Goal: Task Accomplishment & Management: Complete application form

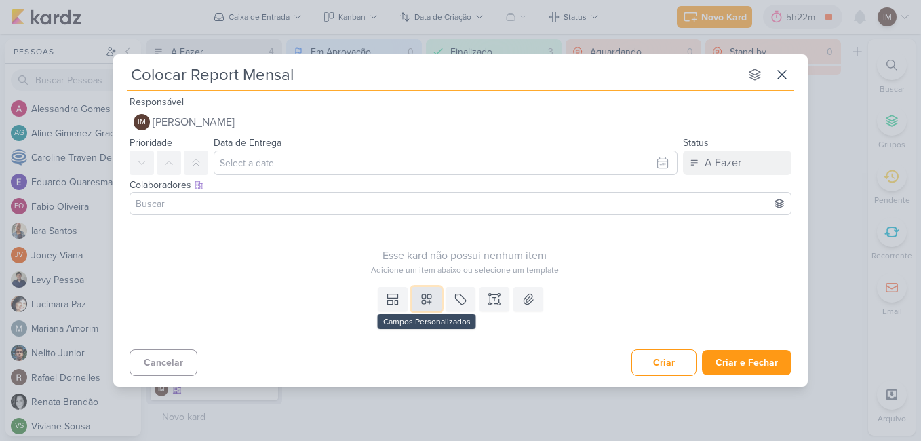
click at [425, 301] on icon at bounding box center [427, 299] width 14 height 14
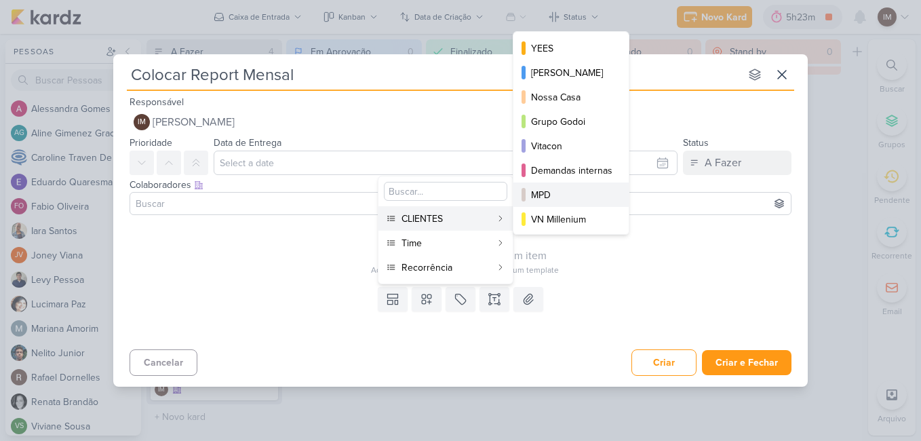
click at [563, 196] on div "MPD" at bounding box center [571, 195] width 81 height 14
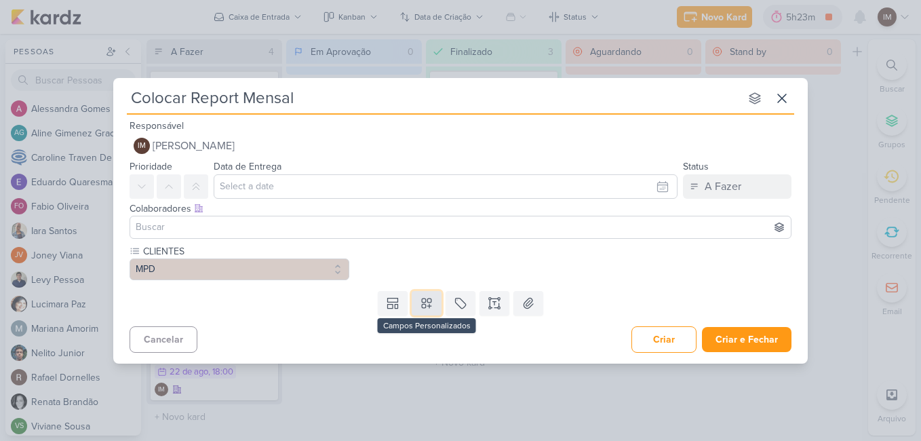
click at [422, 298] on icon at bounding box center [426, 302] width 9 height 9
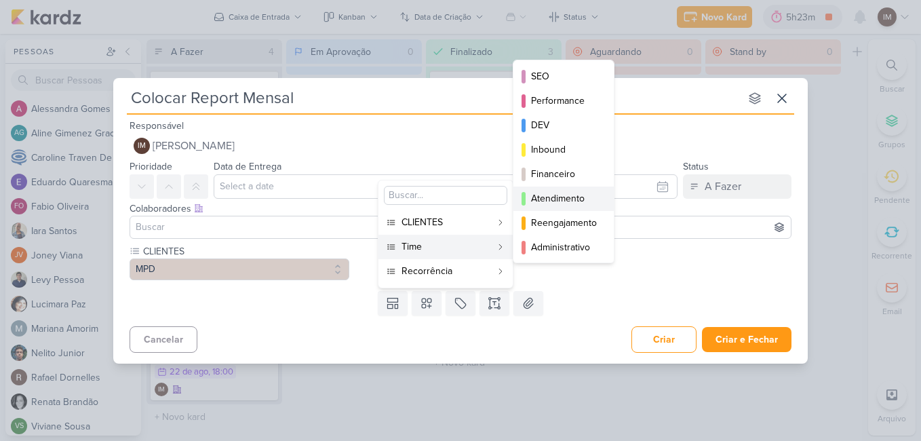
click at [540, 194] on div "Atendimento" at bounding box center [564, 198] width 66 height 14
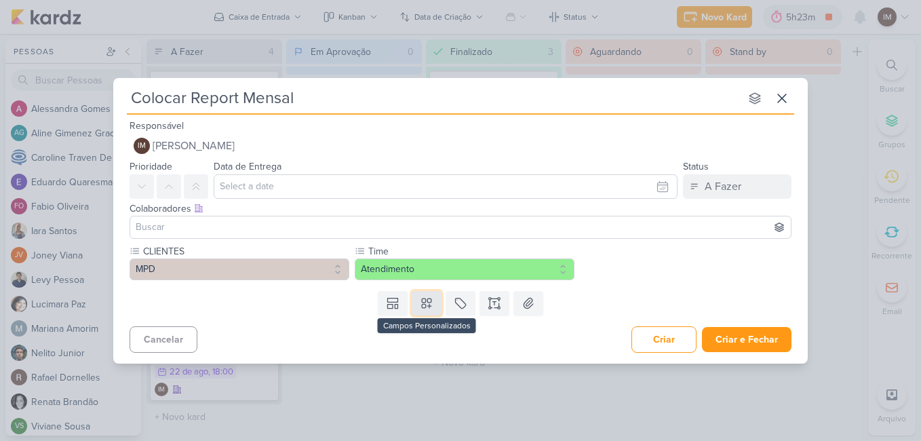
click at [423, 310] on button at bounding box center [427, 303] width 30 height 24
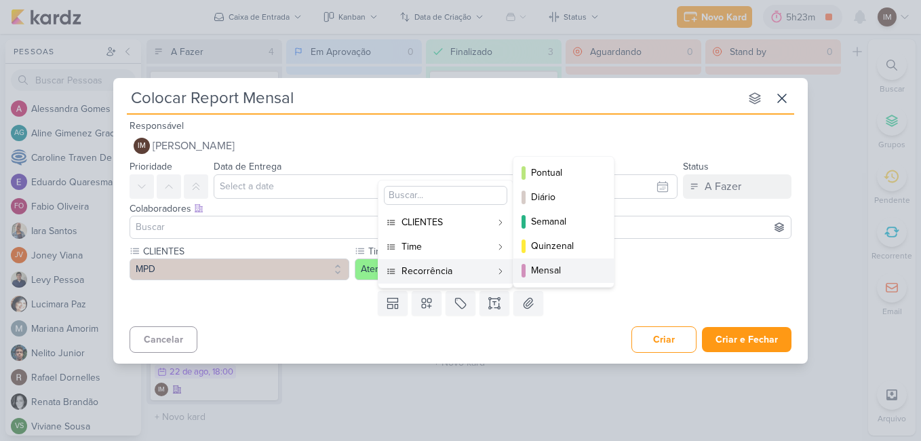
click at [537, 267] on div "Mensal" at bounding box center [564, 270] width 66 height 14
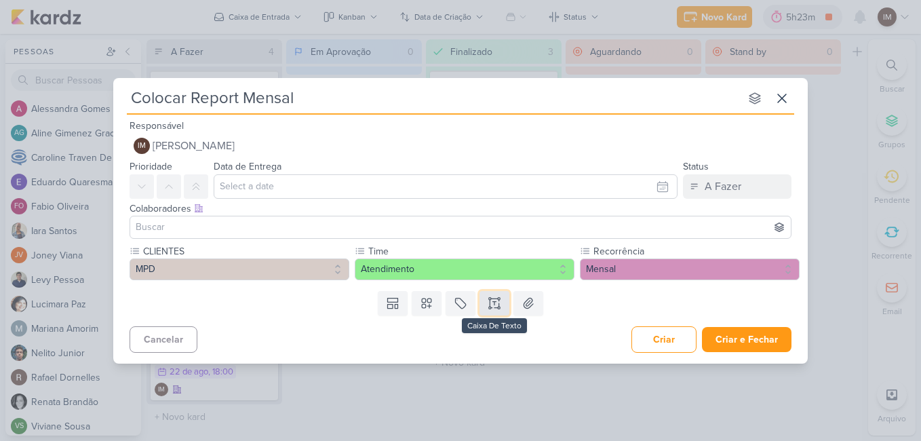
click at [494, 305] on icon at bounding box center [495, 303] width 14 height 14
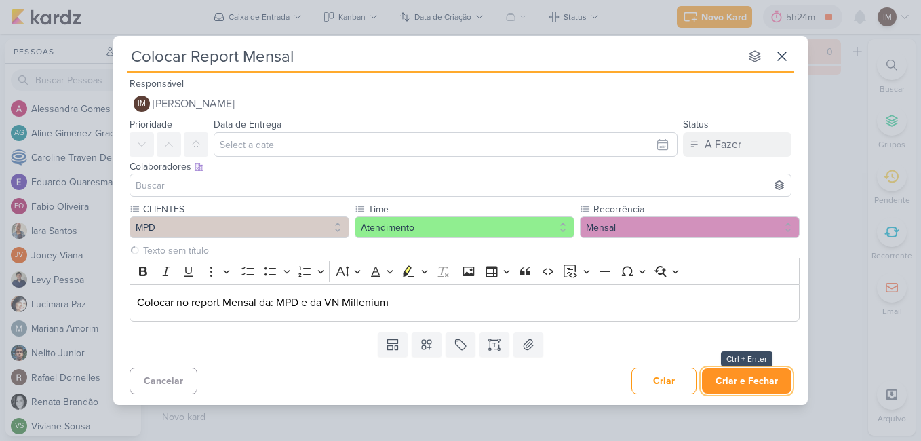
click at [756, 389] on button "Criar e Fechar" at bounding box center [747, 380] width 90 height 25
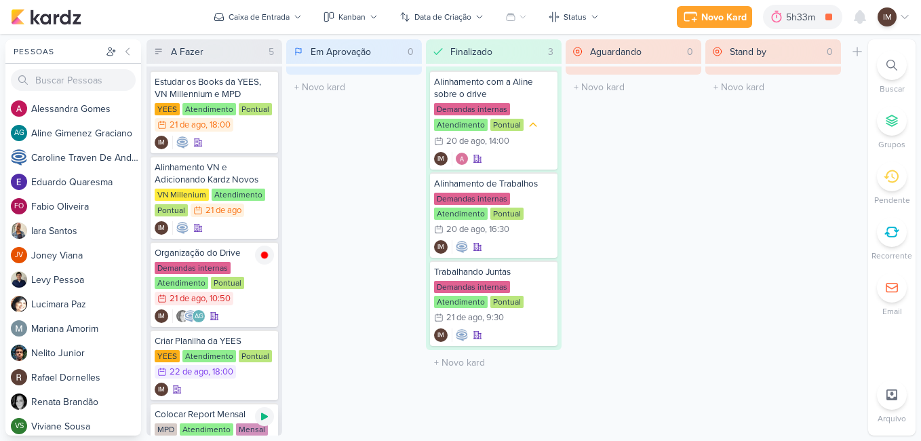
click at [266, 412] on icon at bounding box center [264, 416] width 11 height 11
click at [695, 24] on icon at bounding box center [690, 17] width 16 height 16
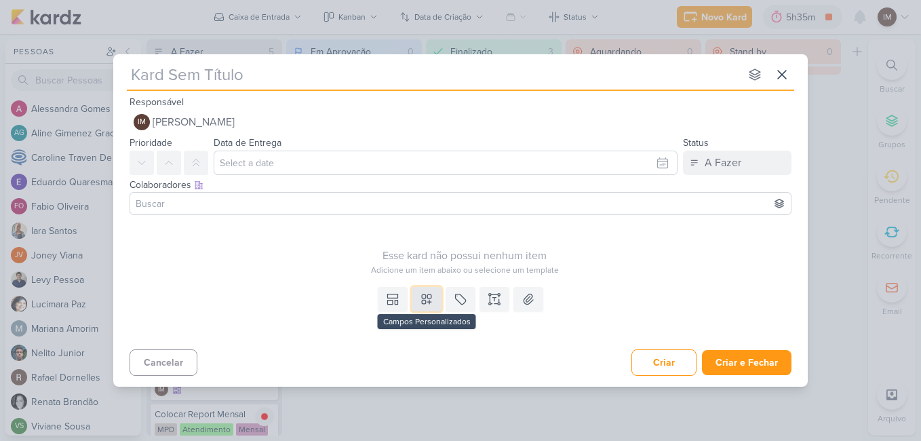
click at [429, 296] on icon at bounding box center [427, 299] width 14 height 14
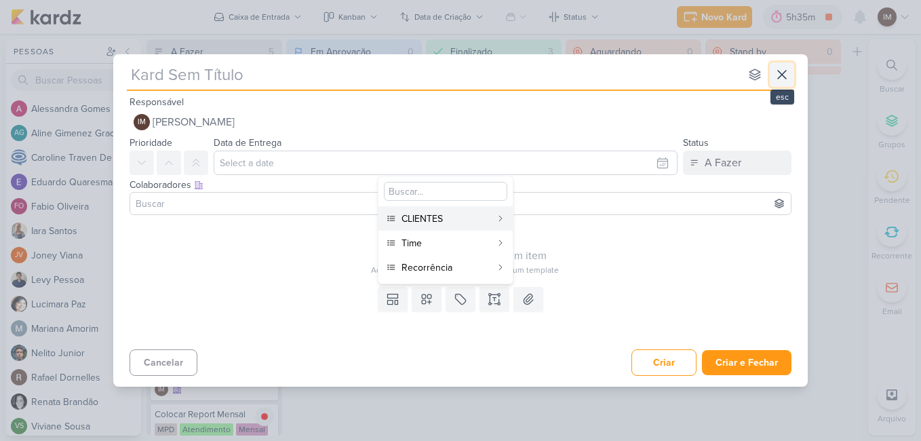
click at [787, 71] on icon at bounding box center [782, 74] width 16 height 16
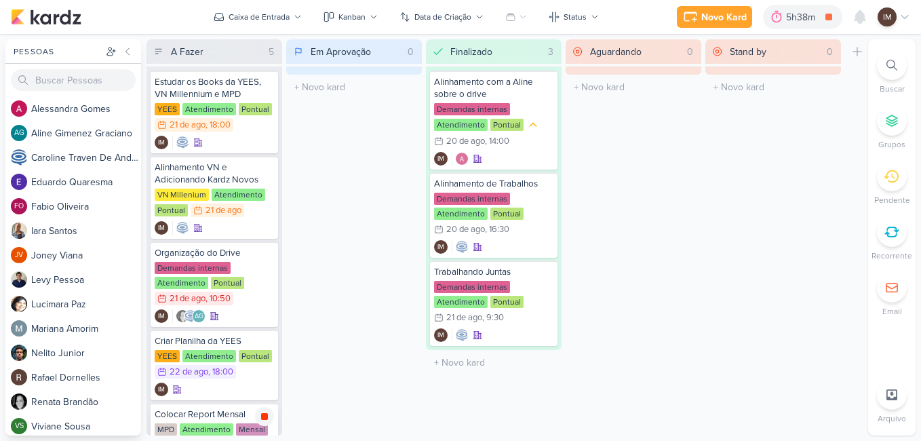
click at [263, 415] on icon at bounding box center [264, 416] width 7 height 7
click at [239, 415] on div "Colocar Report Mensal" at bounding box center [214, 414] width 119 height 12
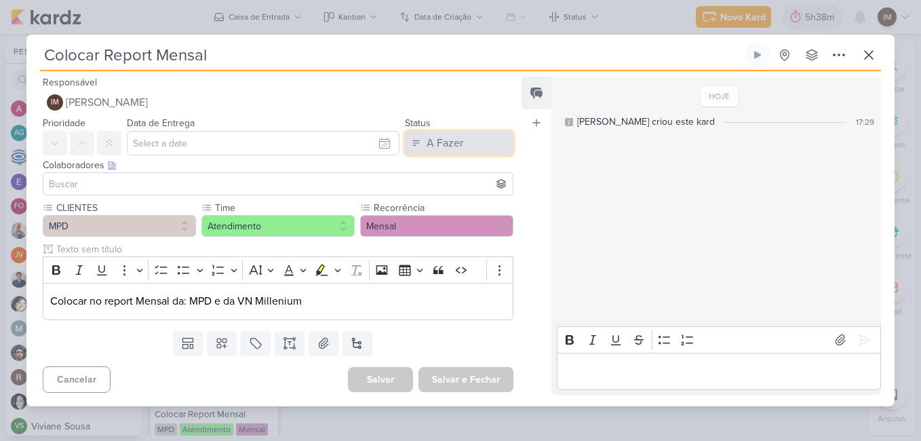
click at [477, 142] on button "A Fazer" at bounding box center [459, 143] width 109 height 24
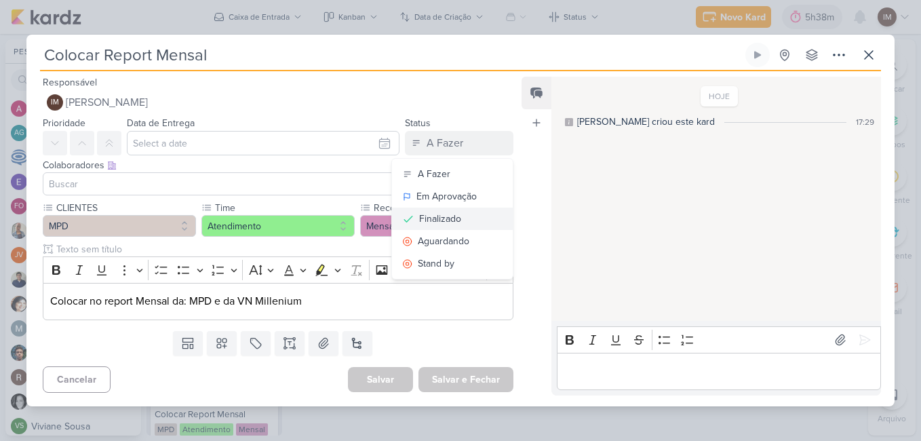
click at [451, 218] on div "Finalizado" at bounding box center [440, 219] width 42 height 14
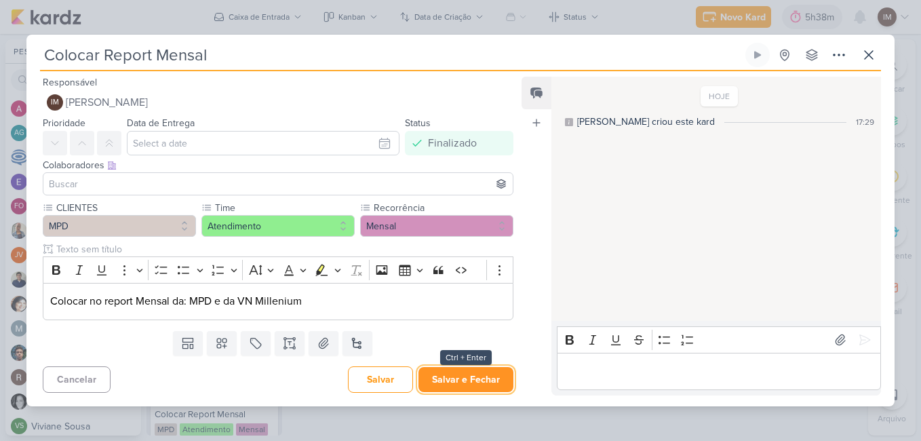
click at [475, 381] on button "Salvar e Fechar" at bounding box center [466, 379] width 95 height 25
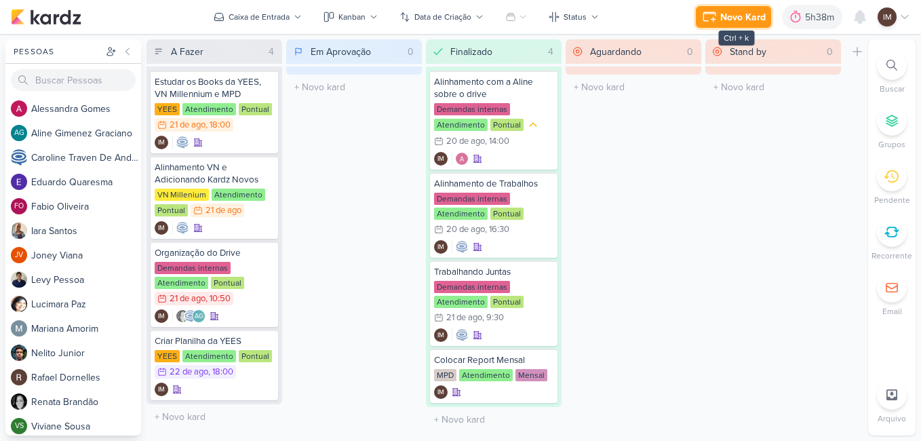
click at [717, 12] on icon at bounding box center [709, 17] width 16 height 16
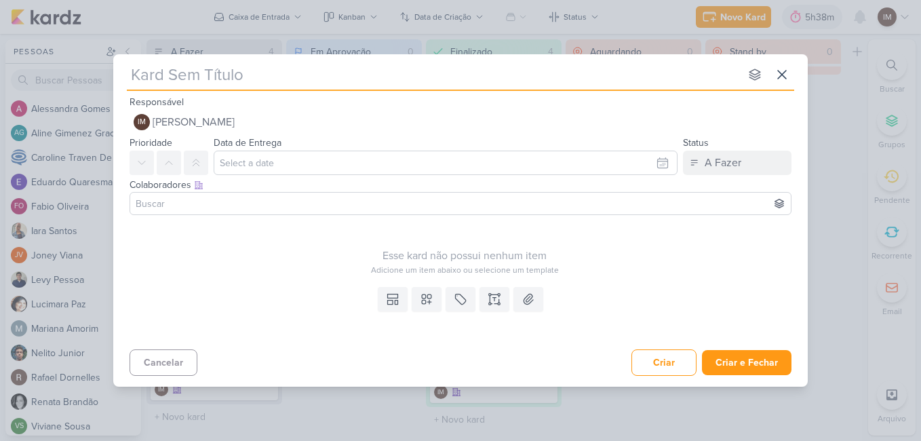
type input "C"
type input "Colo"
type input "Colocar"
type input "Colocar no D"
type input "Colocar no"
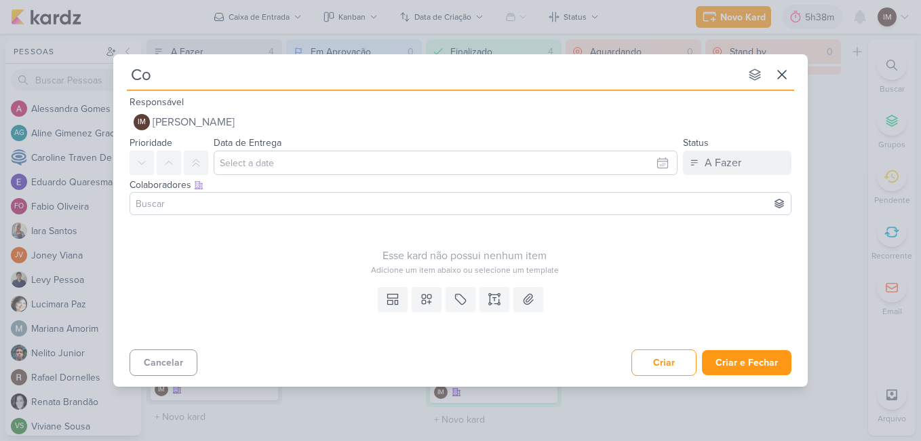
type input "C"
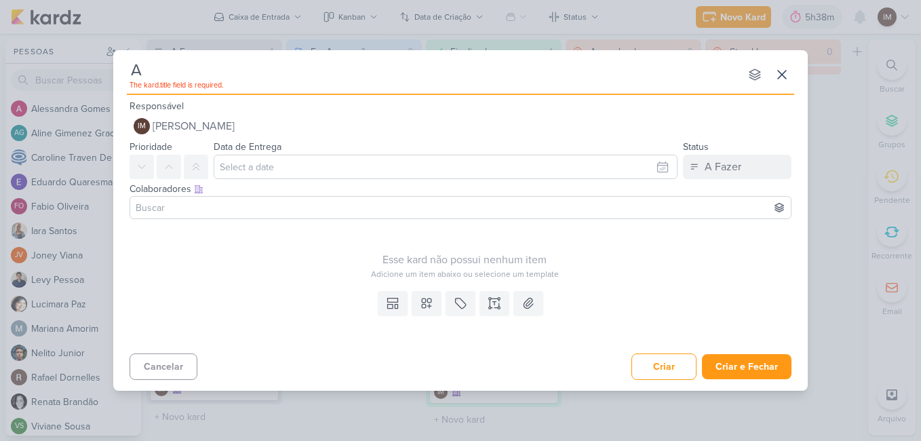
type input "Af"
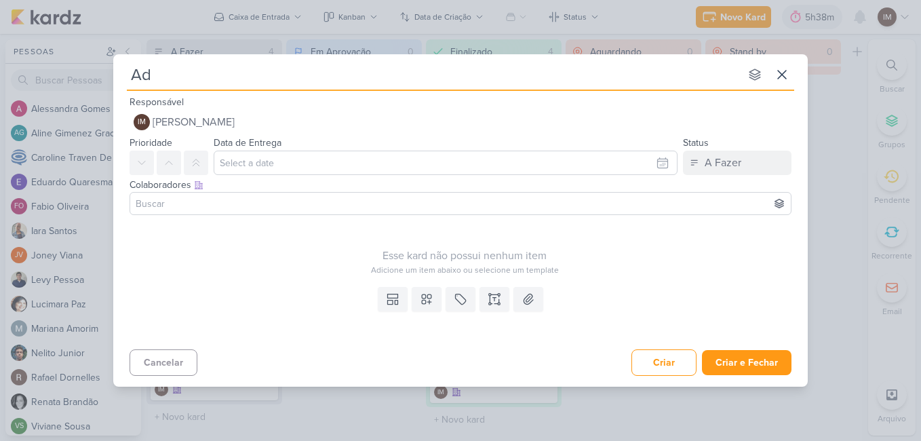
type input "Adc"
type input "Adcio"
type input "Ad"
type input "Adicio"
type input "Adicionar"
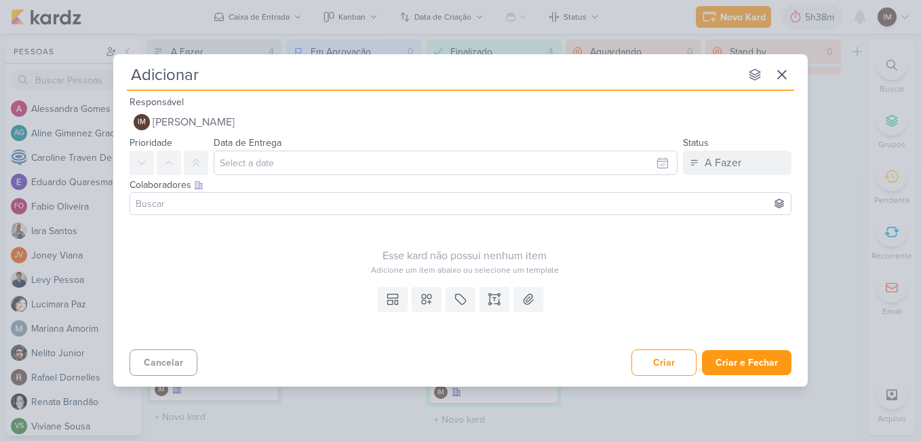
type input "Adicionar n"
type input "Adicionar np"
type input "Adicionar no"
type input "Adicionar no D"
type input "Adicionar no Dr"
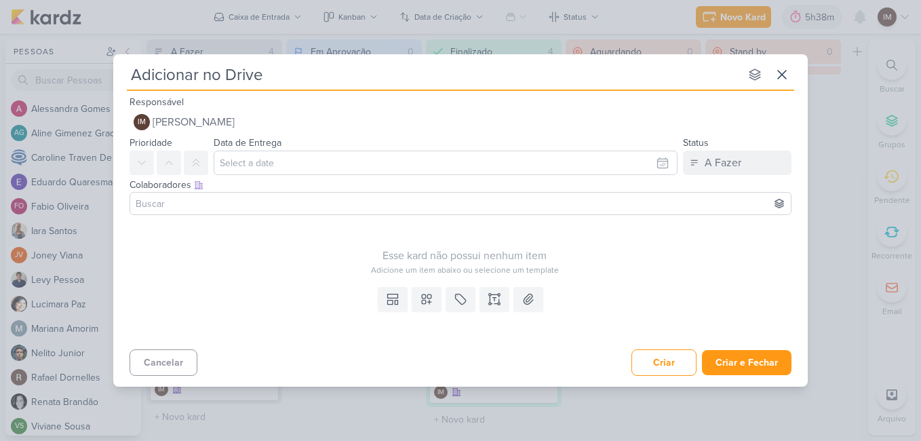
type input "Adicionar no Drive"
type input "Adicionar no Drive ar"
type input "Adicionar no Drive arq"
type input "Adicionar no Drive arquiv"
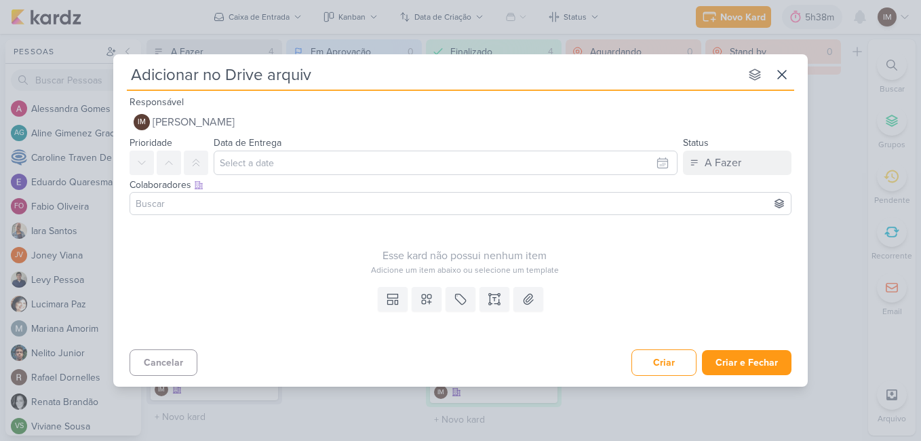
type input "Adicionar no Drive arquivo"
type input "Adicionar no Drive arquivos no"
type input "Adicionar no Drive arquivos novos"
type input "Adicionar no Drive arquivos novos MP"
type input "Adicionar no Drive arquivos novos MPD"
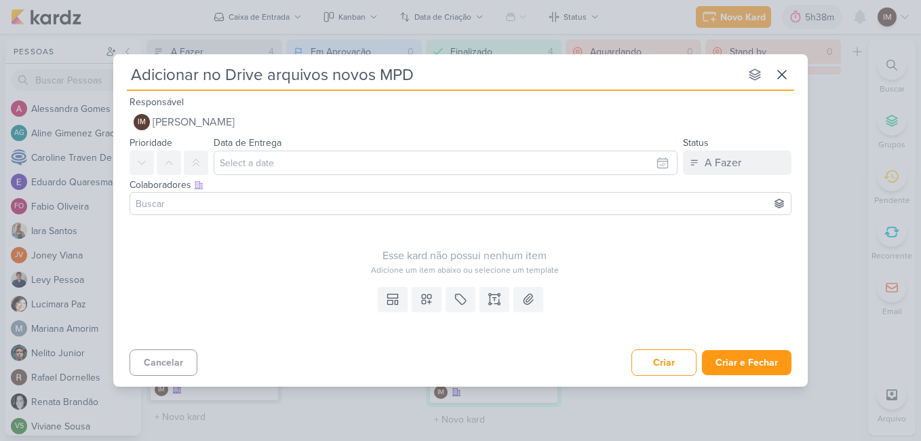
type input "Adicionar no Drive arquivos novos MPD"
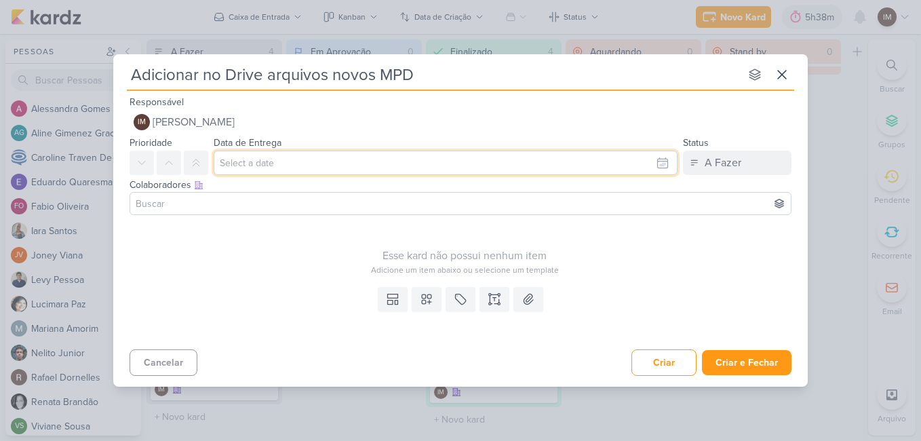
click at [626, 165] on input "text" at bounding box center [446, 163] width 464 height 24
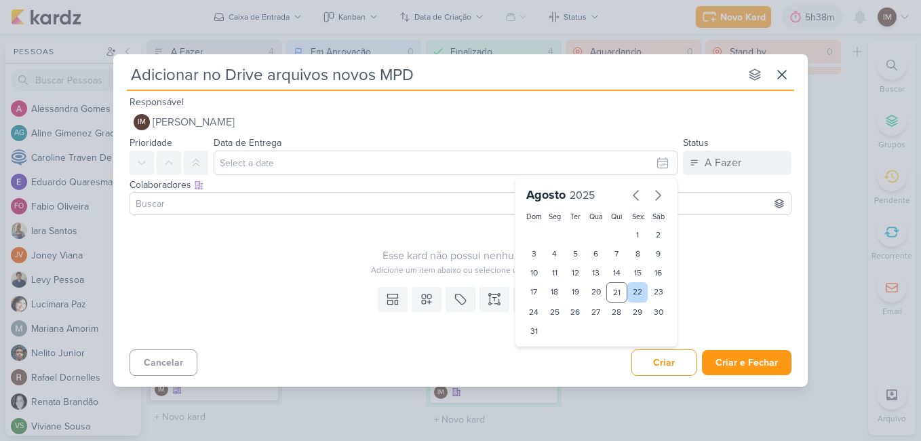
click at [631, 292] on div "22" at bounding box center [638, 292] width 21 height 20
type input "[DATE] 23:59"
click at [550, 360] on select "00 01 02 03 04 05 06 07 08 09 10 11 12 13 14 15 16 17 18 19 20 21 22 23" at bounding box center [554, 354] width 19 height 16
select select "9"
click at [545, 346] on select "00 01 02 03 04 05 06 07 08 09 10 11 12 13 14 15 16 17 18 19 20 21 22 23" at bounding box center [554, 354] width 19 height 16
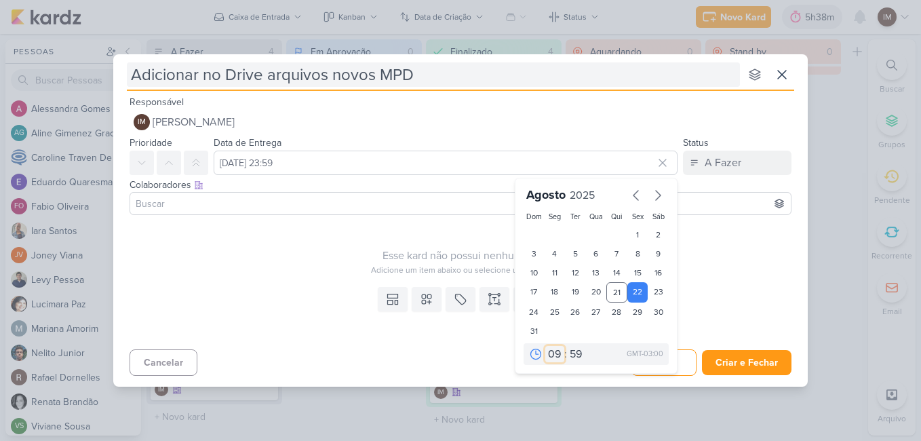
type input "[DATE] 09:59"
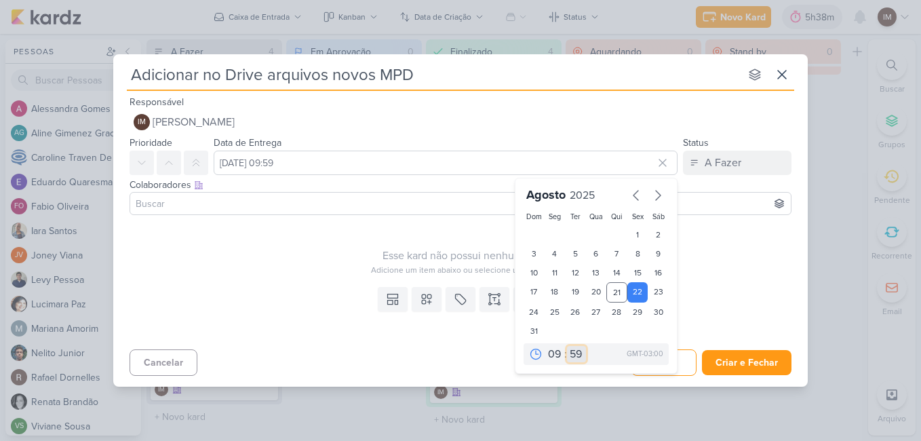
click at [576, 352] on select "00 05 10 15 20 25 30 35 40 45 50 55 59" at bounding box center [576, 354] width 19 height 16
select select "0"
click at [567, 346] on select "00 05 10 15 20 25 30 35 40 45 50 55 59" at bounding box center [576, 354] width 19 height 16
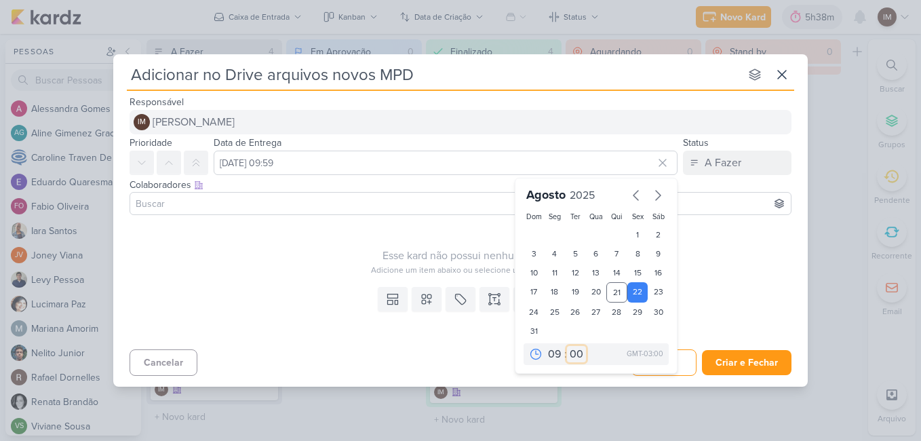
type input "[DATE] 09:00"
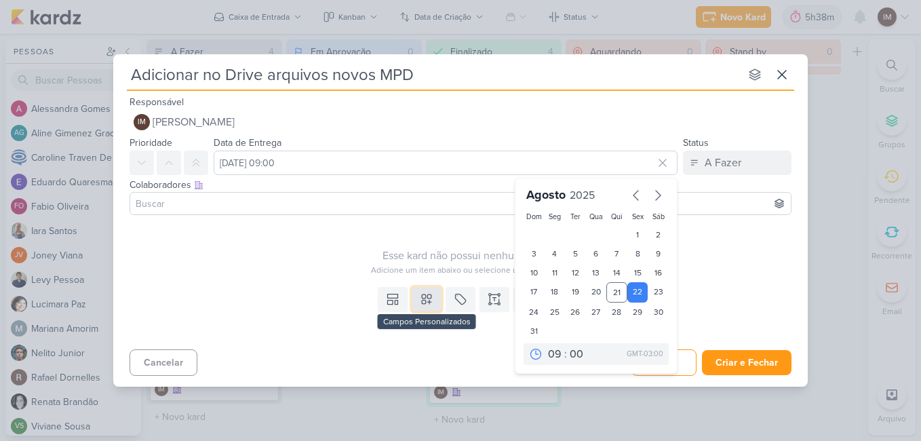
click at [435, 305] on button at bounding box center [427, 299] width 30 height 24
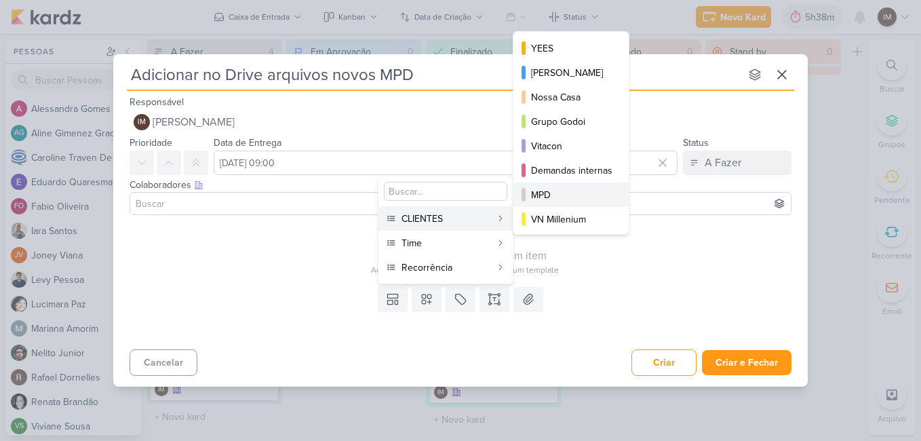
click at [543, 200] on div "MPD" at bounding box center [571, 195] width 81 height 14
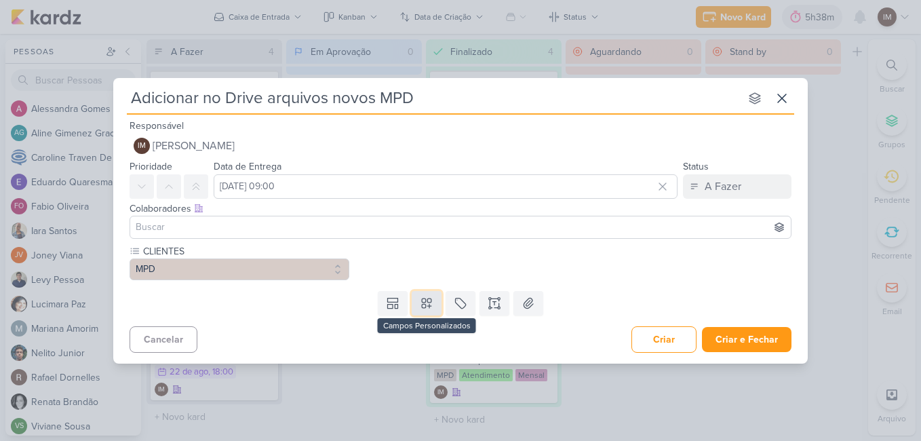
click at [427, 303] on icon at bounding box center [427, 303] width 14 height 14
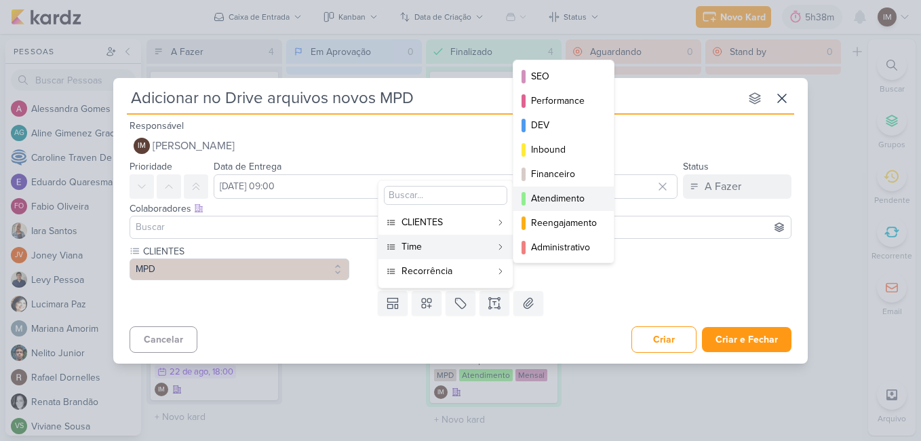
click at [549, 199] on div "Atendimento" at bounding box center [564, 198] width 66 height 14
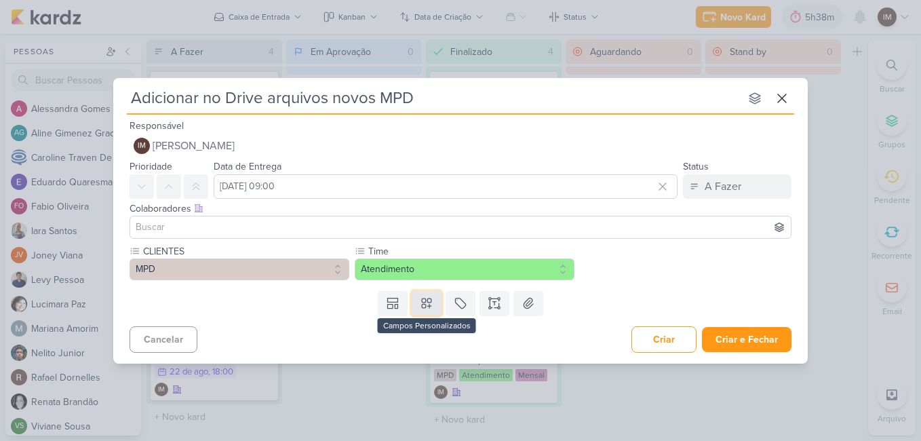
click at [433, 307] on icon at bounding box center [427, 303] width 14 height 14
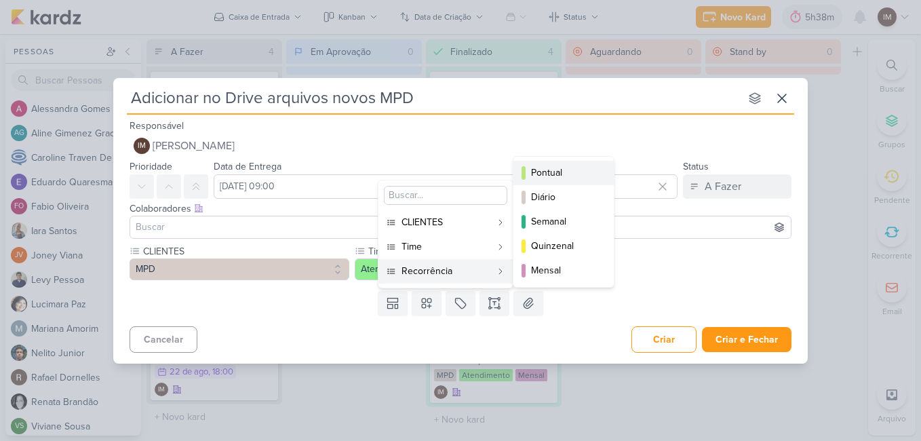
click at [560, 178] on div "Pontual" at bounding box center [564, 173] width 66 height 14
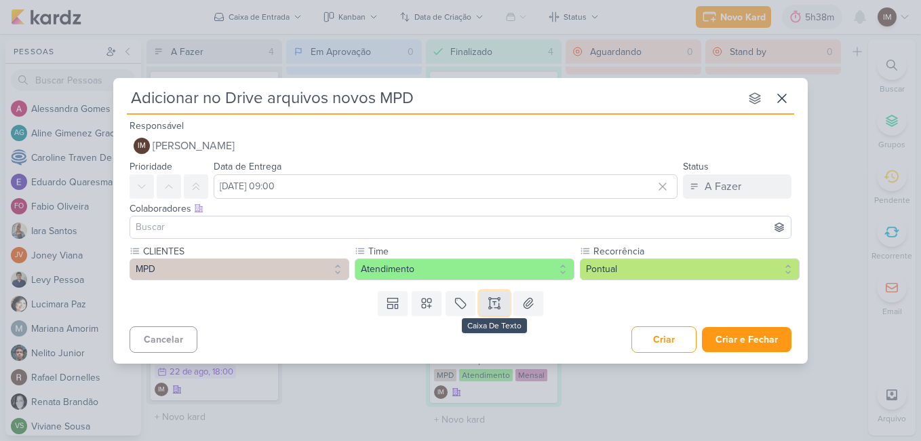
click at [494, 305] on icon at bounding box center [495, 303] width 14 height 14
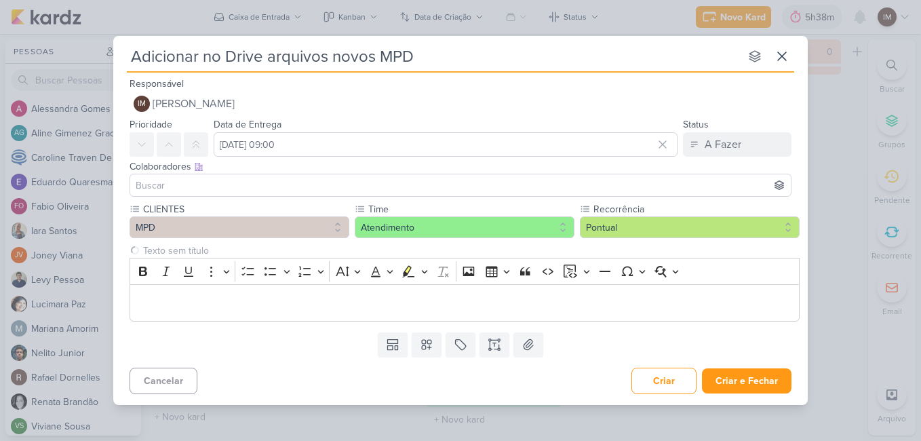
click at [588, 355] on div "Templates Campos Personalizados CLIENTES [PERSON_NAME] MPD" at bounding box center [460, 344] width 695 height 35
click at [752, 379] on button "Criar e Fechar" at bounding box center [747, 380] width 90 height 25
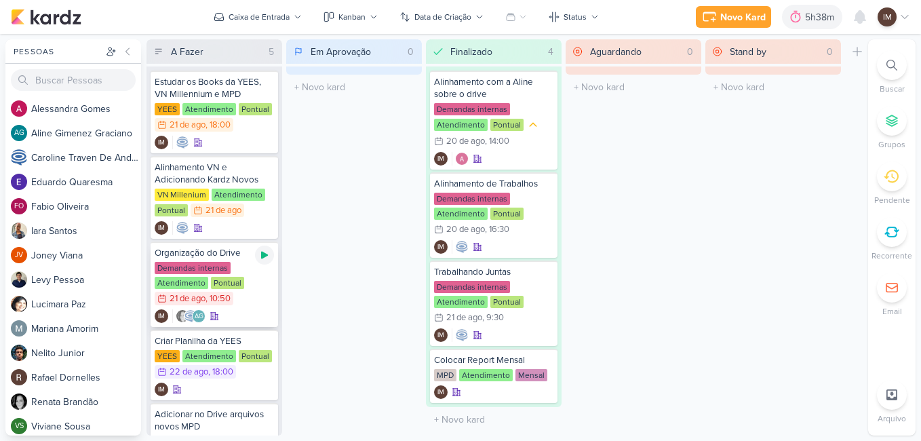
click at [267, 256] on icon at bounding box center [264, 255] width 7 height 7
